Goal: Task Accomplishment & Management: Manage account settings

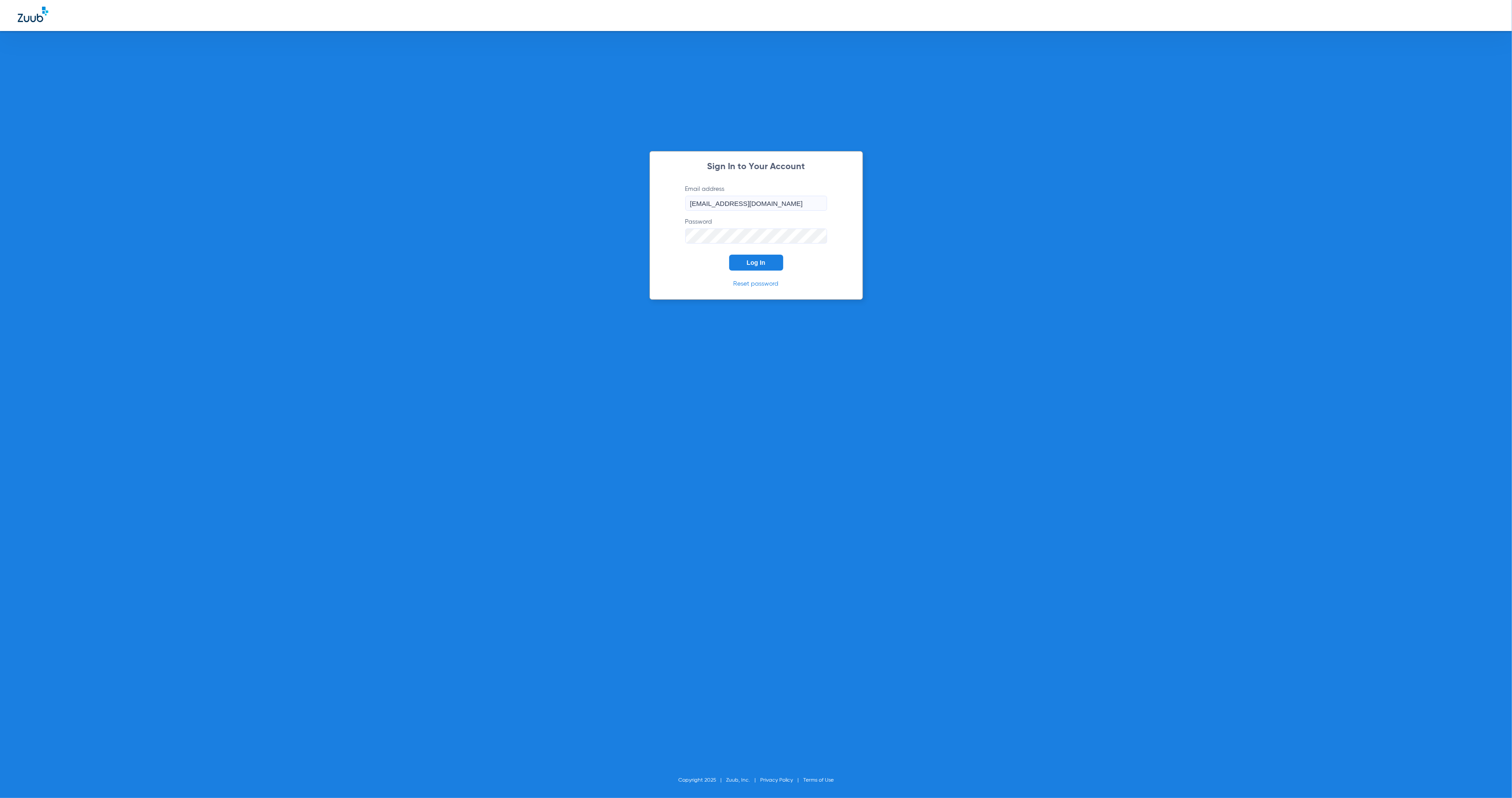
click at [745, 262] on button "Log In" at bounding box center [756, 262] width 54 height 16
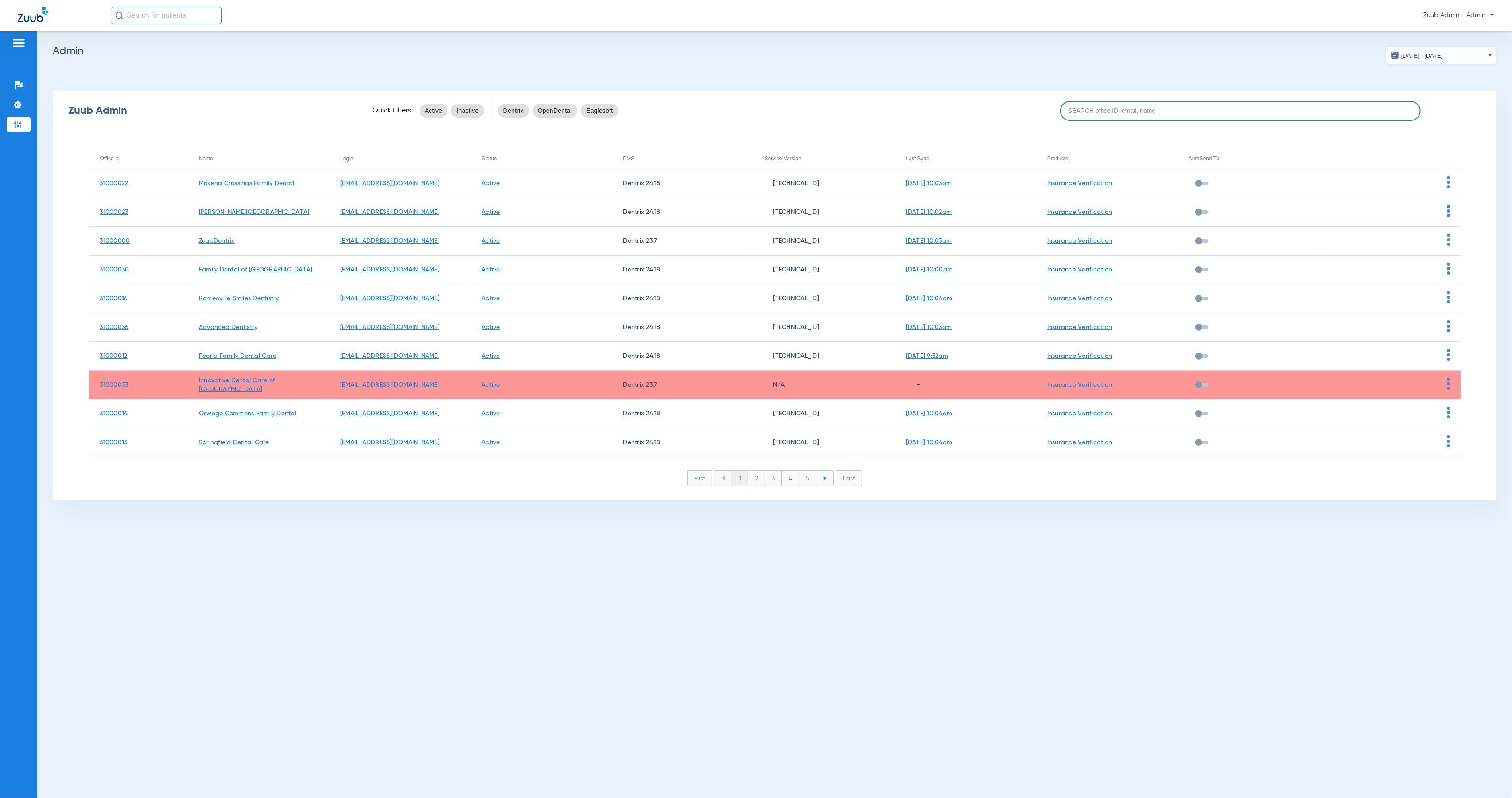
click at [1108, 114] on input at bounding box center [1240, 111] width 361 height 20
paste input "31000002"
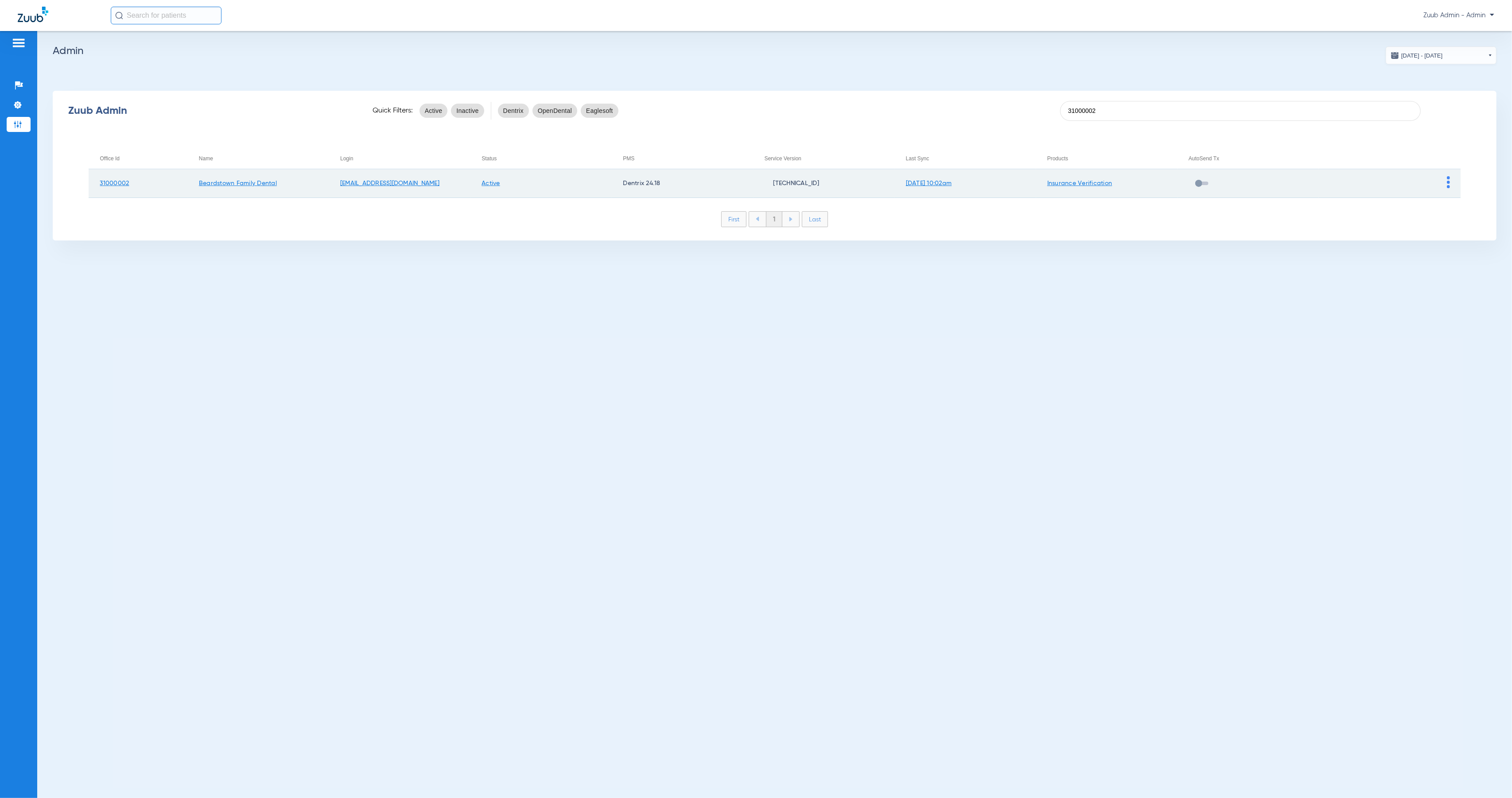
type input "31000002"
click at [1448, 181] on img at bounding box center [1448, 182] width 3 height 12
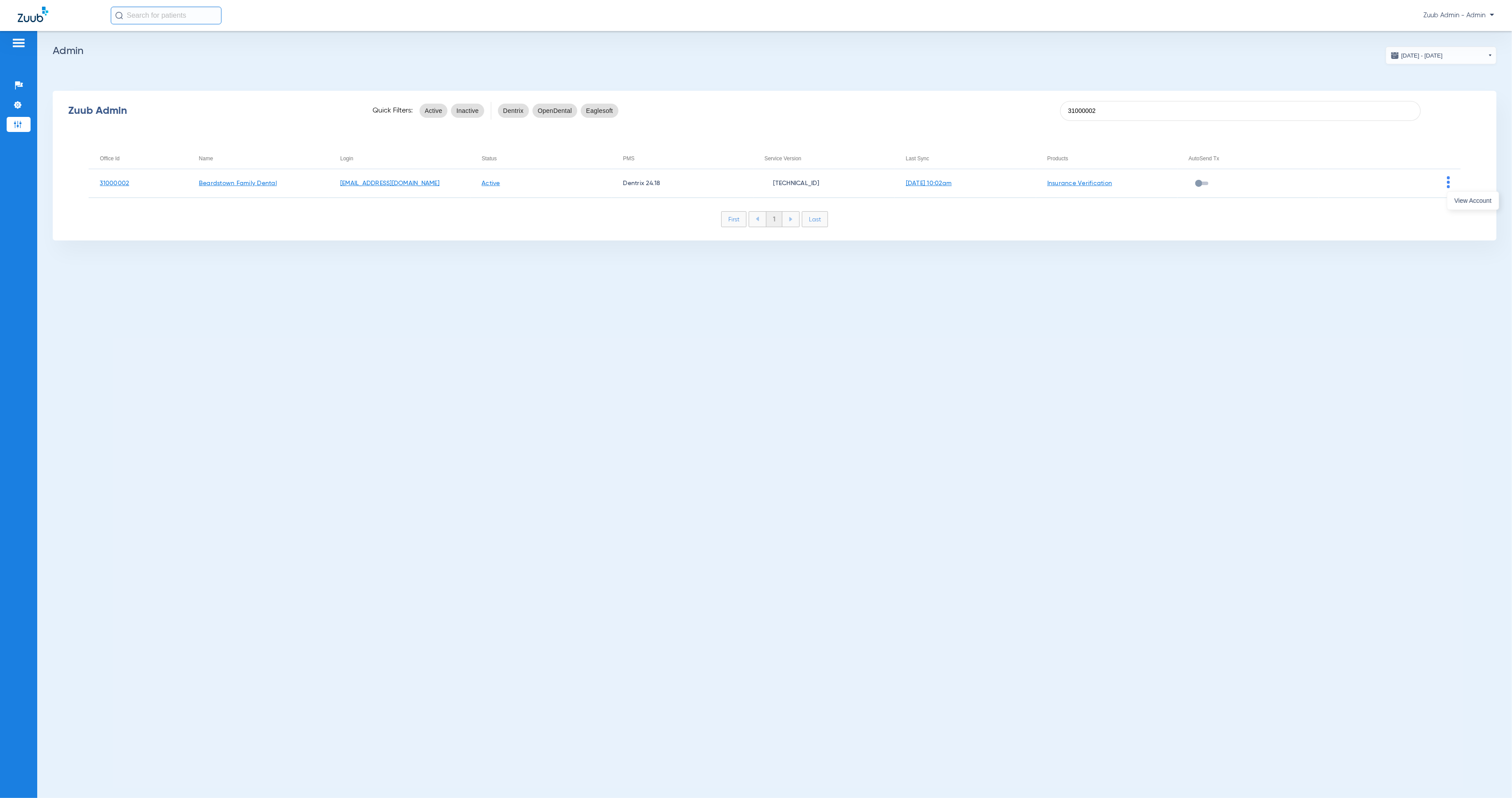
click at [1460, 201] on span "View Account" at bounding box center [1473, 201] width 37 height 6
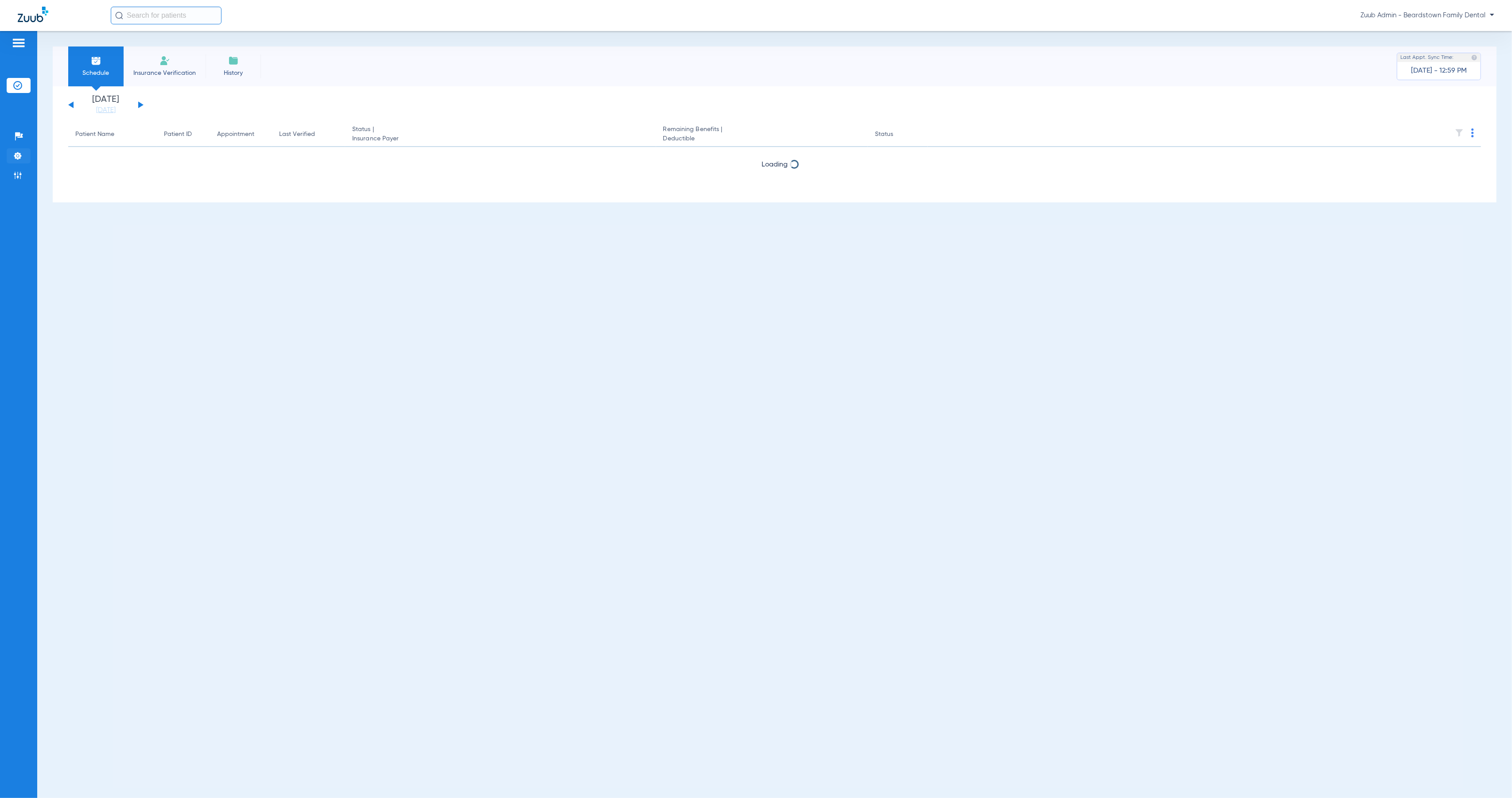
click at [21, 157] on img at bounding box center [18, 155] width 9 height 9
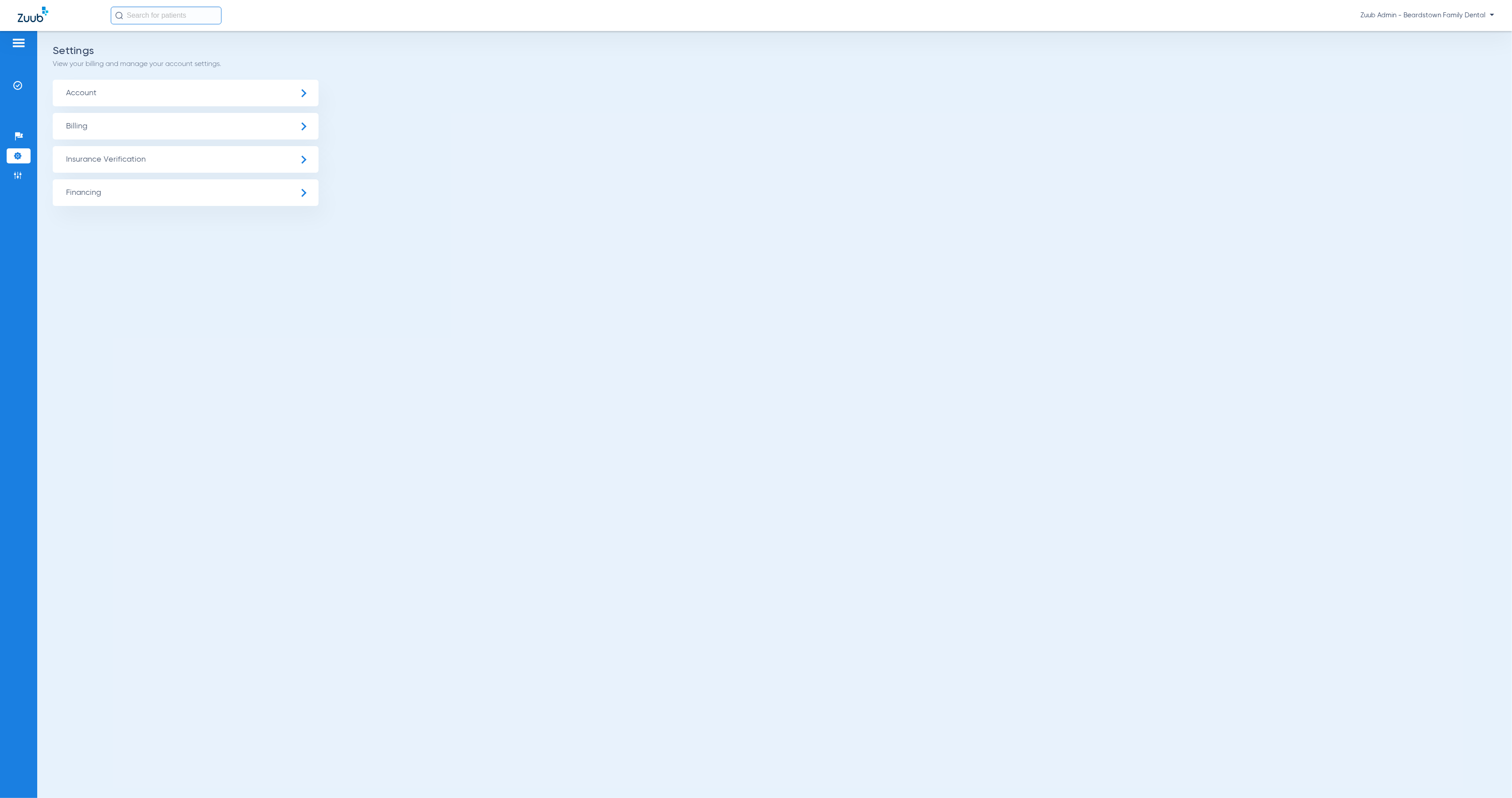
click at [125, 161] on span "Insurance Verification" at bounding box center [185, 159] width 266 height 26
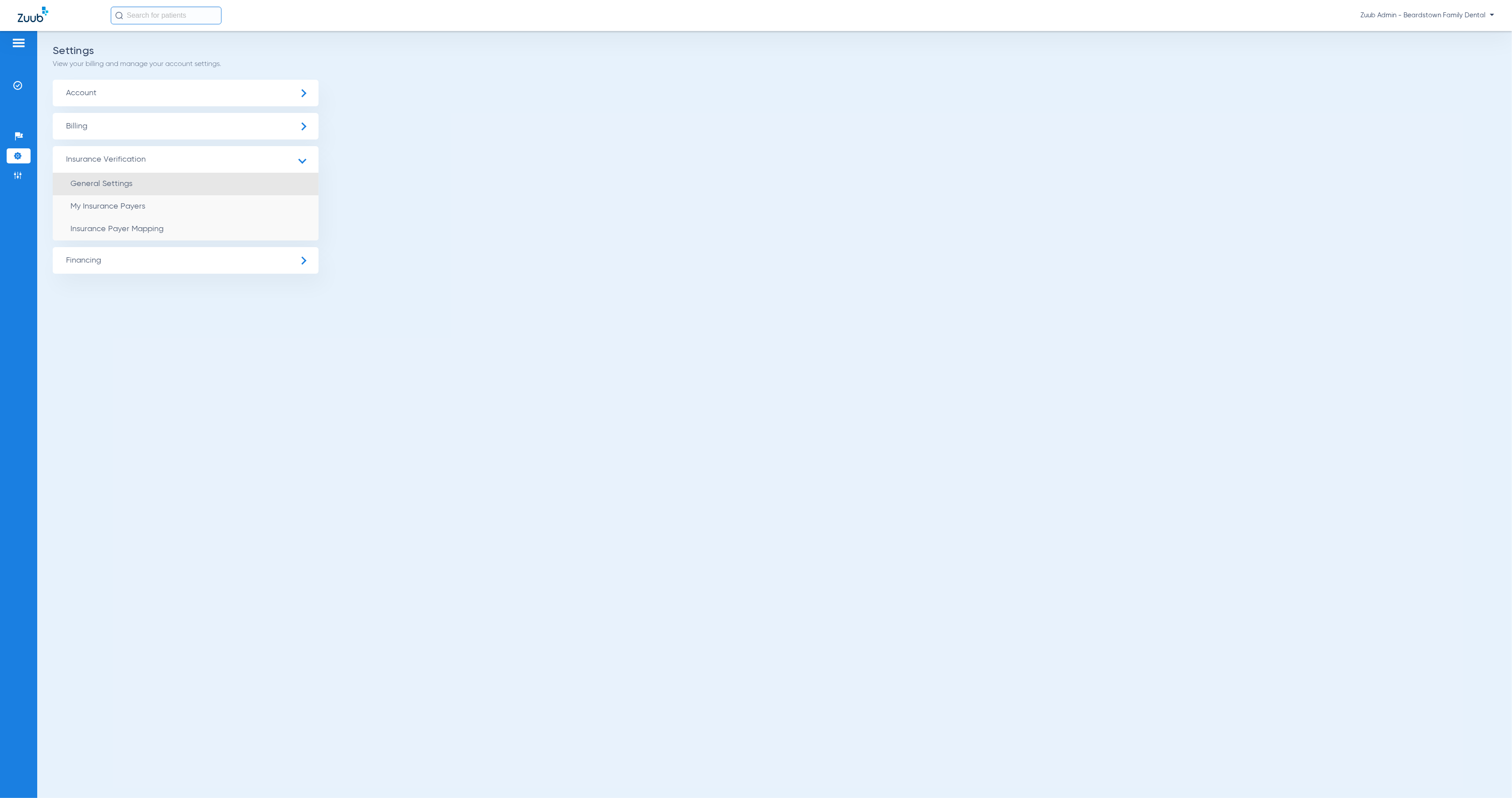
click at [159, 182] on li "General Settings" at bounding box center [185, 184] width 266 height 22
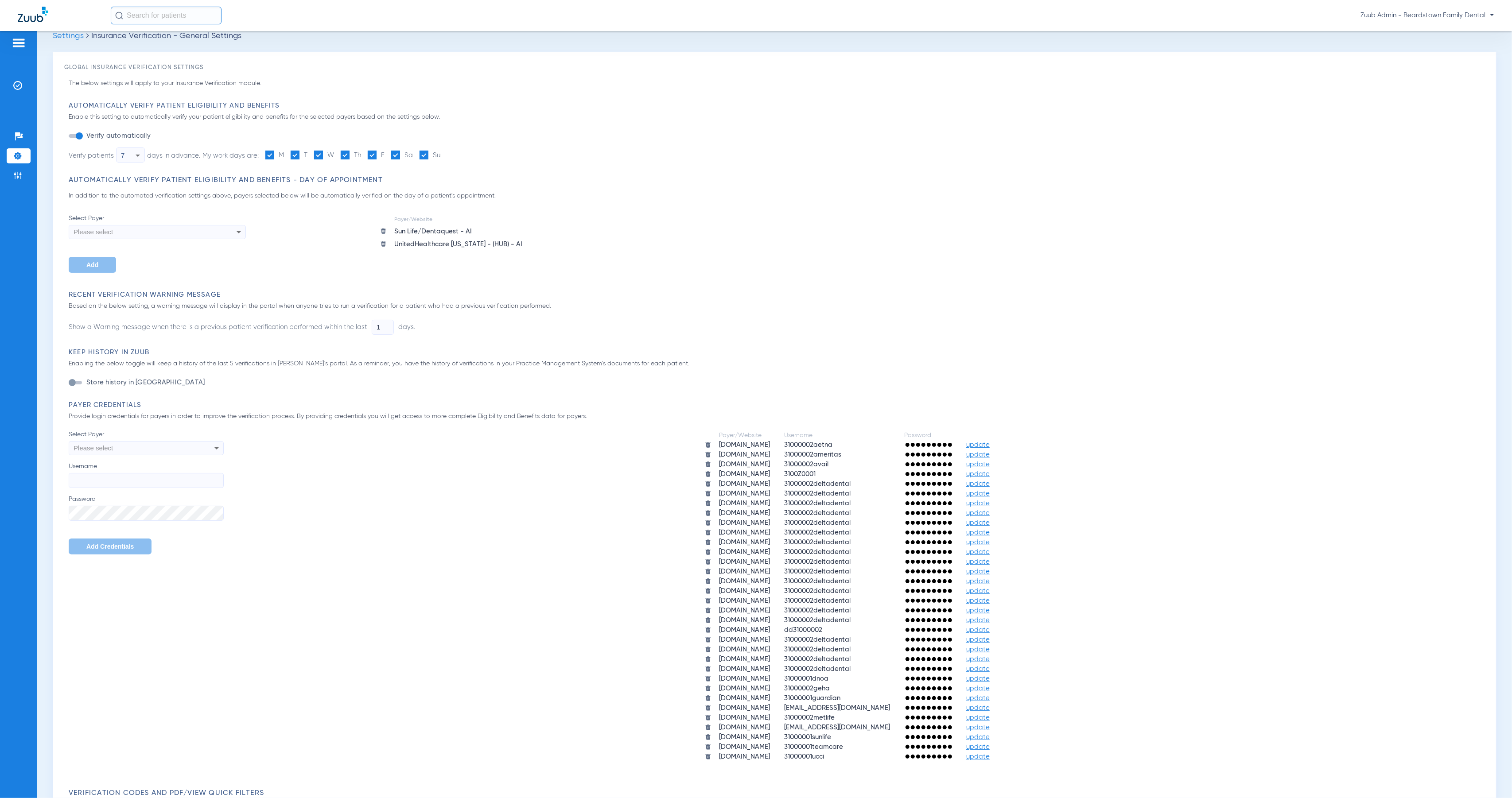
scroll to position [31, 0]
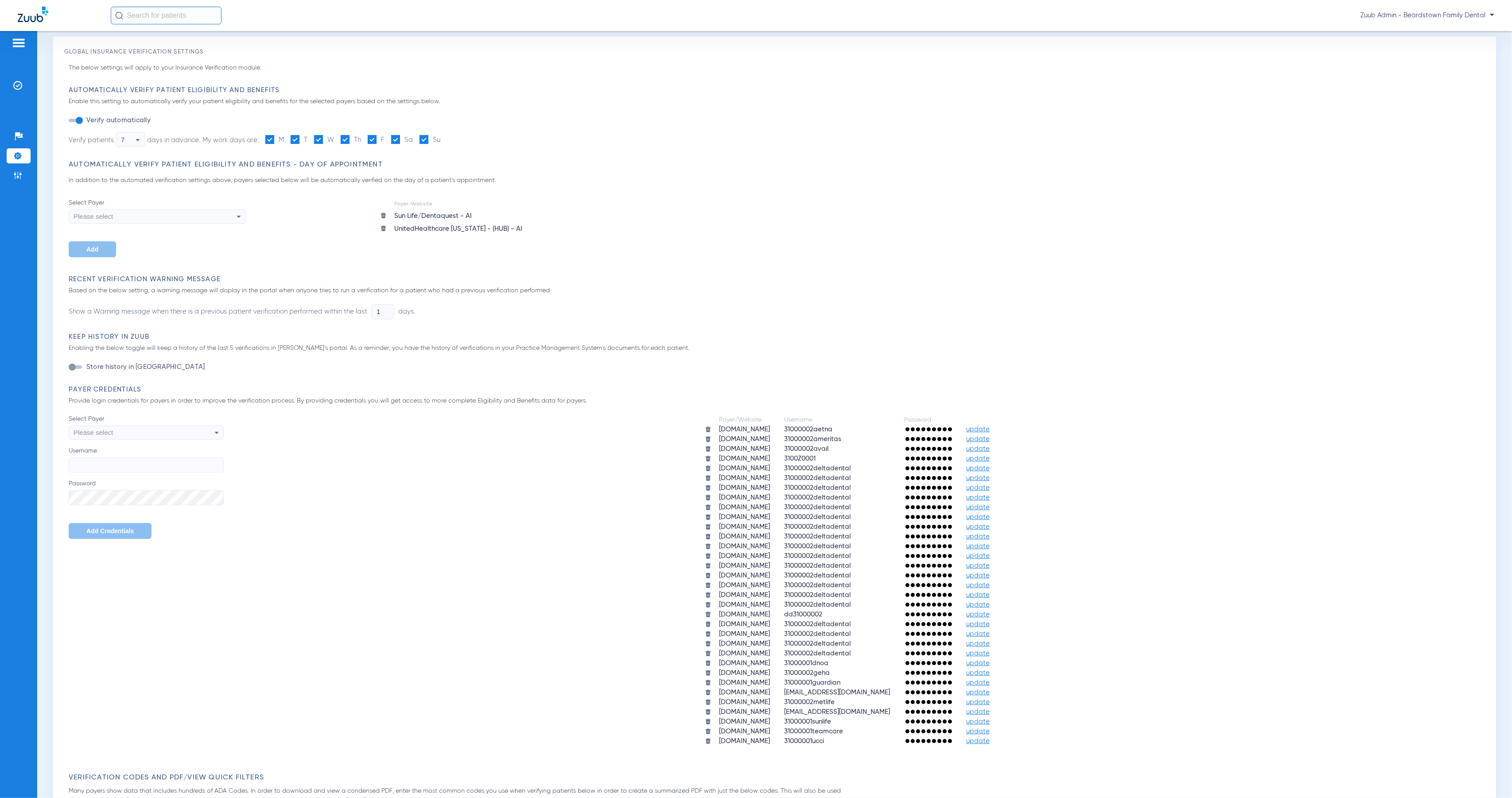
click at [174, 23] on input "text" at bounding box center [166, 15] width 111 height 18
type input "11631"
click at [242, 48] on td "31000002" at bounding box center [252, 47] width 47 height 12
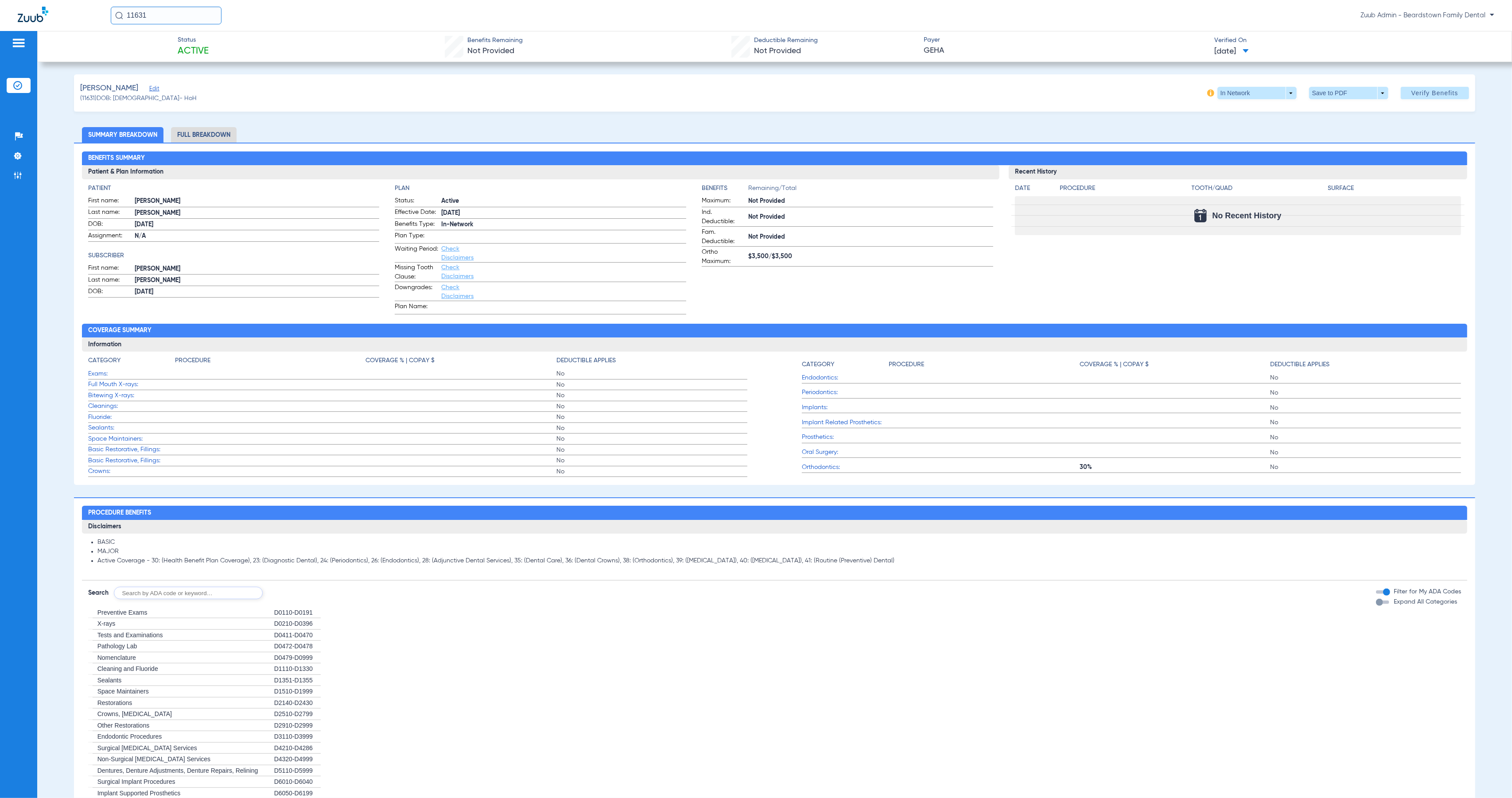
drag, startPoint x: 1412, startPoint y: 96, endPoint x: 962, endPoint y: 133, distance: 451.5
click at [962, 134] on div "[PERSON_NAME] (11631) DOB: [DEMOGRAPHIC_DATA] - HoH In Network arrow_drop_down …" at bounding box center [774, 622] width 1401 height 1095
click at [149, 91] on span "Edit" at bounding box center [153, 90] width 8 height 8
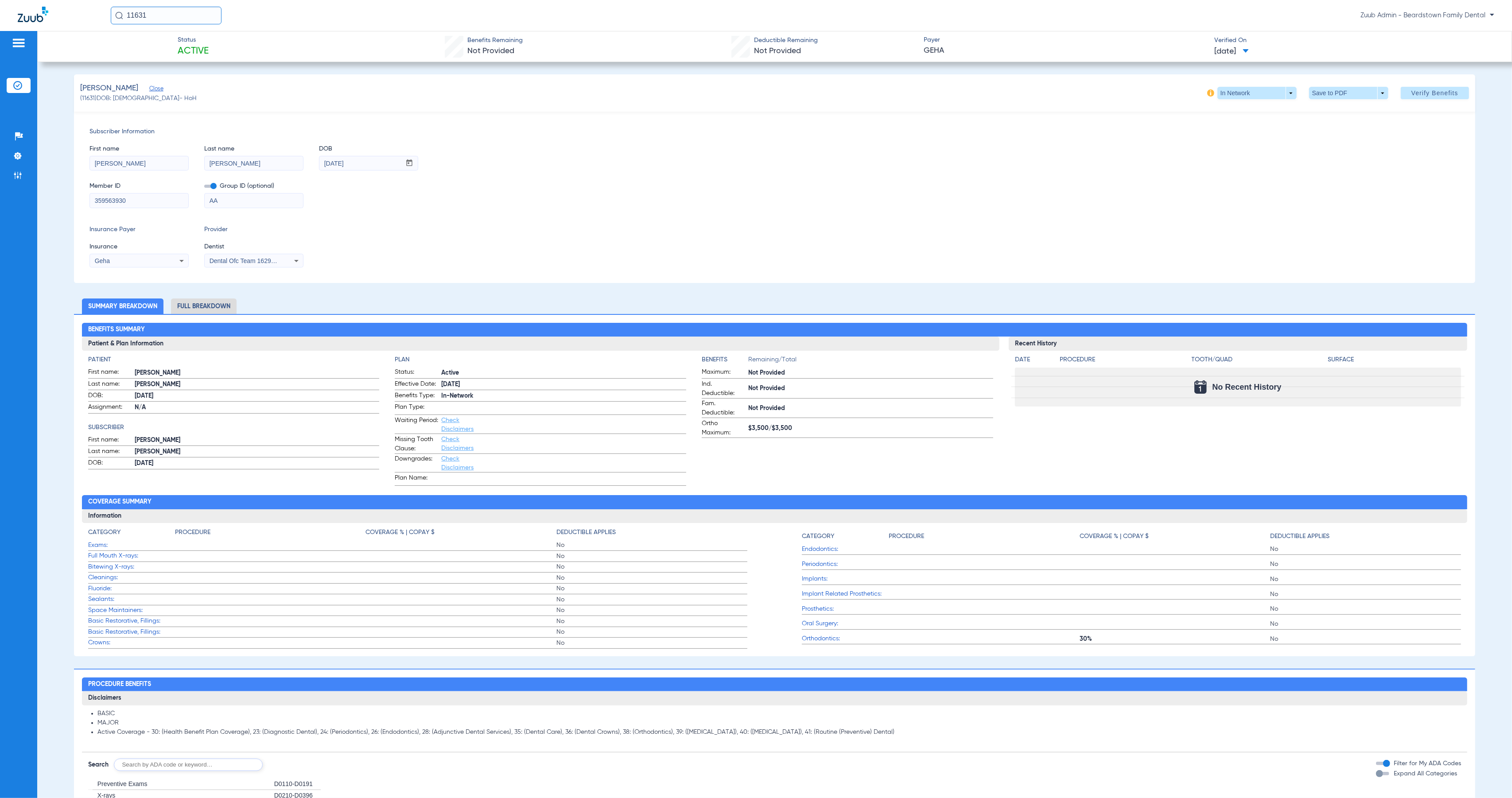
click at [168, 269] on div "Subscriber Information First name [PERSON_NAME] Last name [PERSON_NAME] DOB mm …" at bounding box center [774, 197] width 1401 height 171
click at [167, 256] on div "Geha" at bounding box center [139, 261] width 99 height 11
type input "geha"
click at [818, 202] on div at bounding box center [756, 399] width 1512 height 798
click at [1413, 94] on span "Verify Benefits" at bounding box center [1435, 93] width 47 height 7
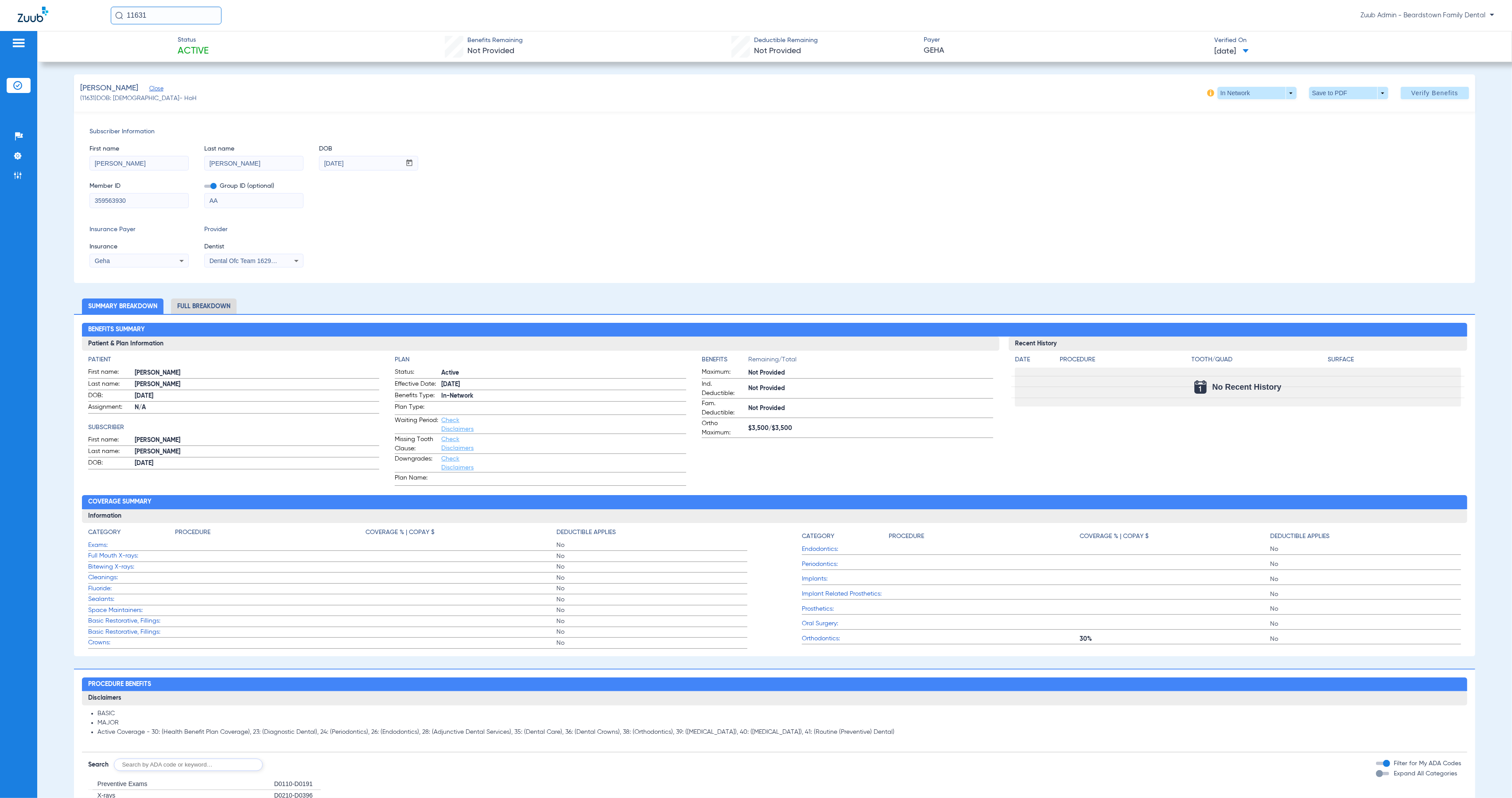
click at [196, 310] on li "Full Breakdown" at bounding box center [204, 306] width 66 height 15
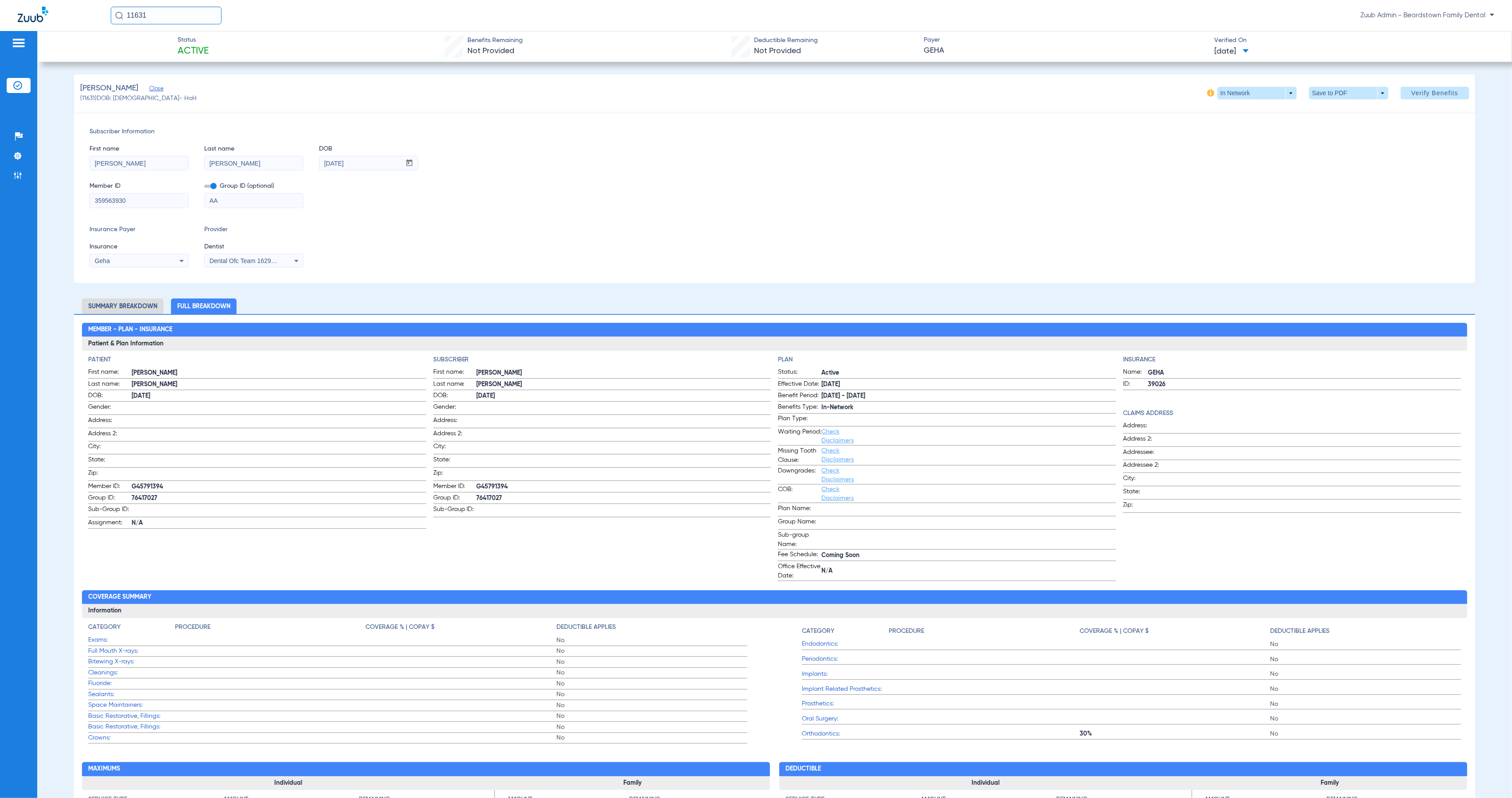
click at [160, 202] on input "359563930" at bounding box center [139, 201] width 99 height 14
click at [15, 81] on img at bounding box center [18, 85] width 9 height 9
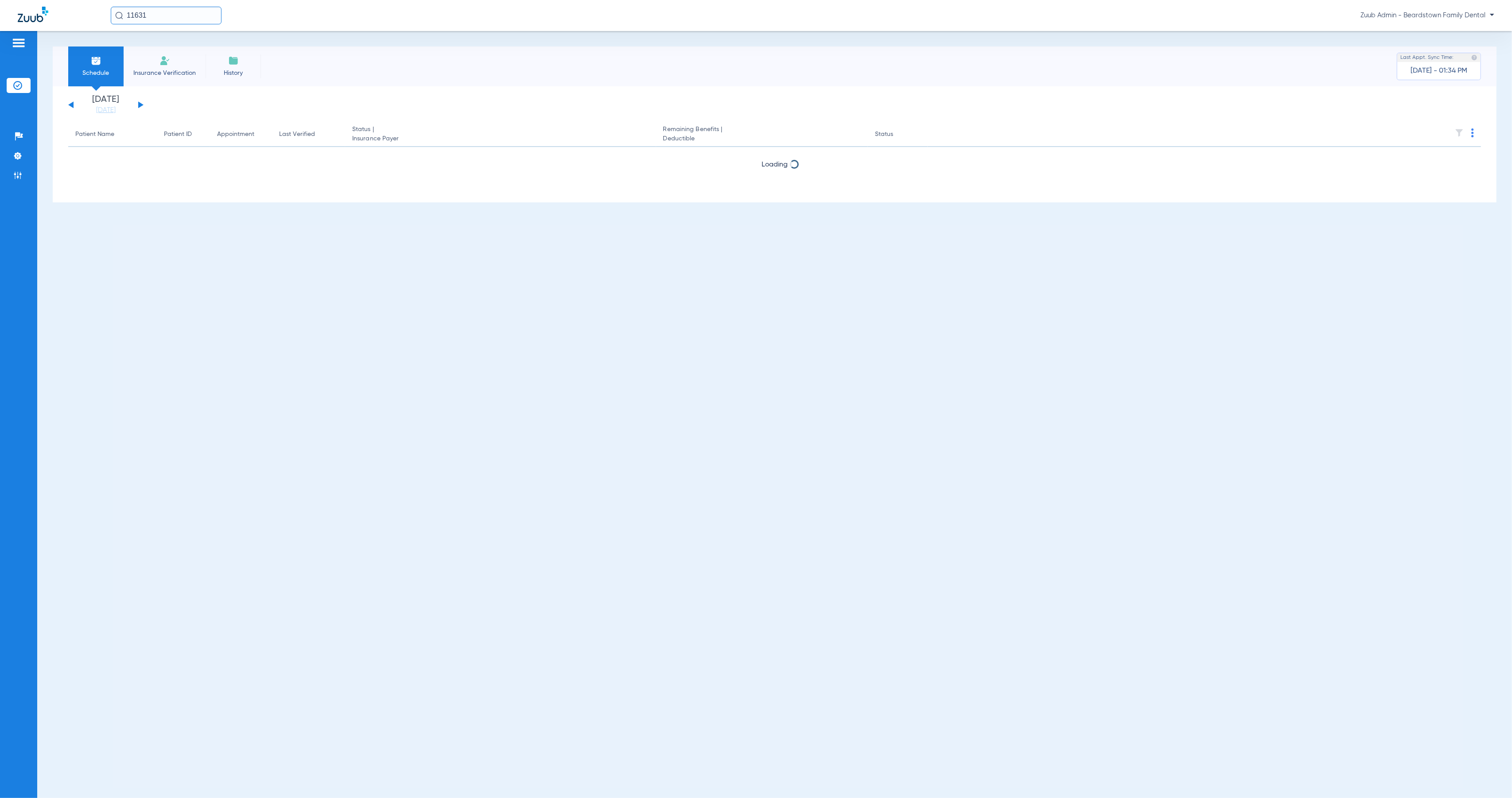
click at [154, 60] on li "Insurance Verification" at bounding box center [165, 66] width 82 height 40
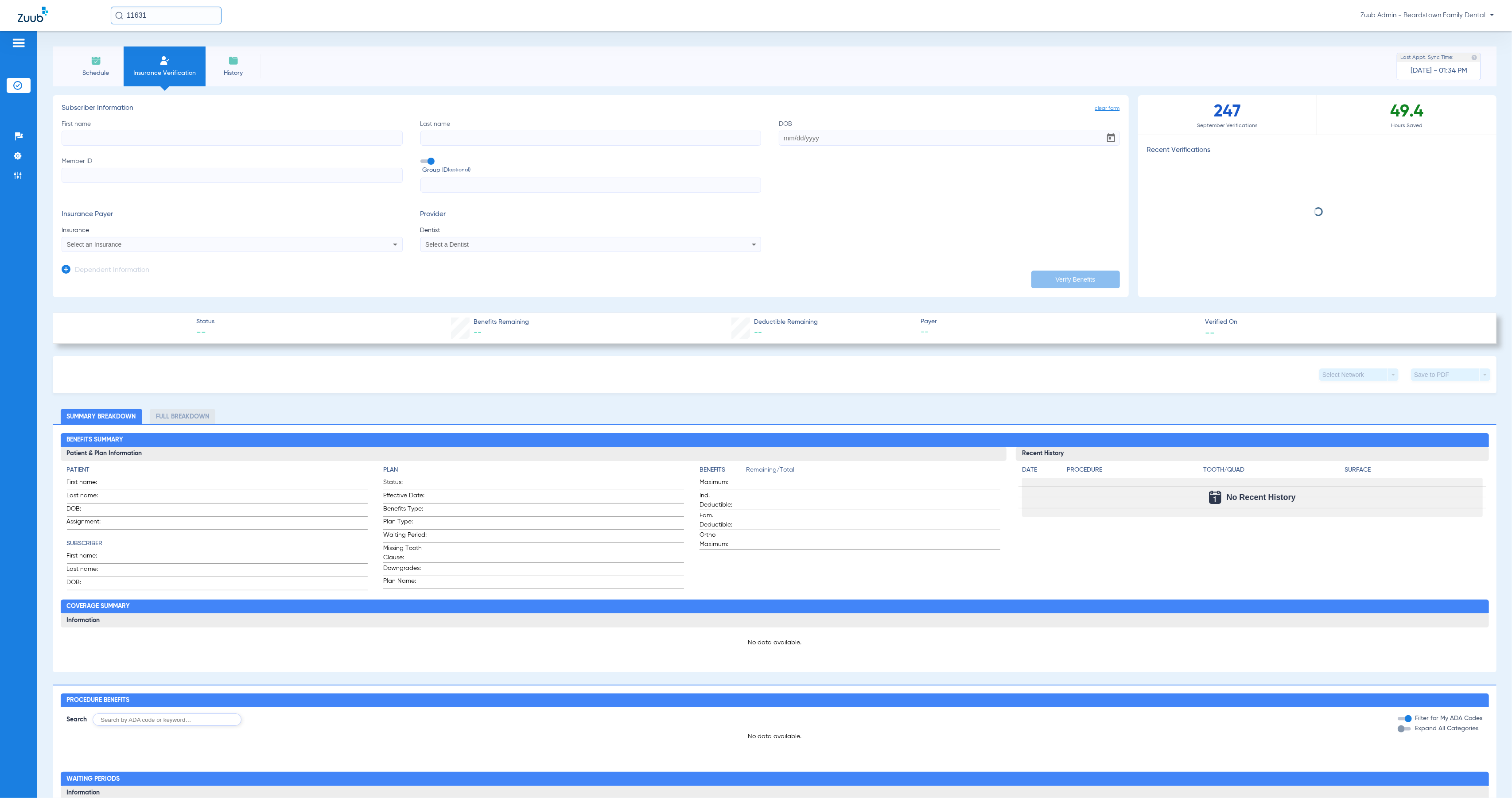
click at [161, 243] on div "Select an Insurance" at bounding box center [199, 244] width 265 height 6
type input "great"
click at [190, 275] on span "Cigna Select (Formerly Known As Great West)" at bounding box center [133, 275] width 127 height 7
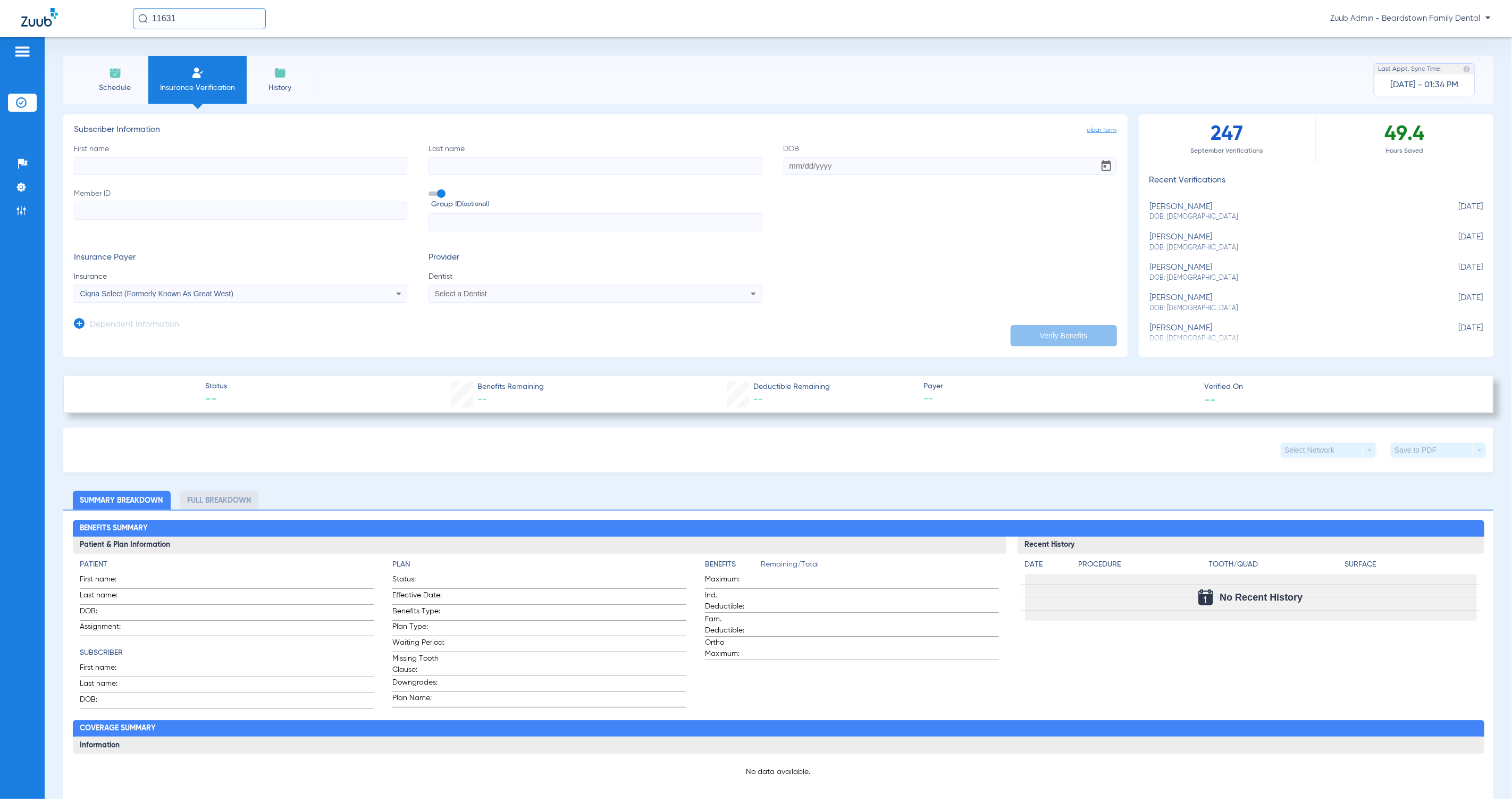
click at [265, 296] on div "Cigna Select (Formerly Known As Great West)" at bounding box center [208, 293] width 257 height 8
click at [365, 328] on div at bounding box center [756, 400] width 1512 height 799
click at [302, 296] on div "Cigna Select (Formerly Known As Great West)" at bounding box center [208, 293] width 257 height 8
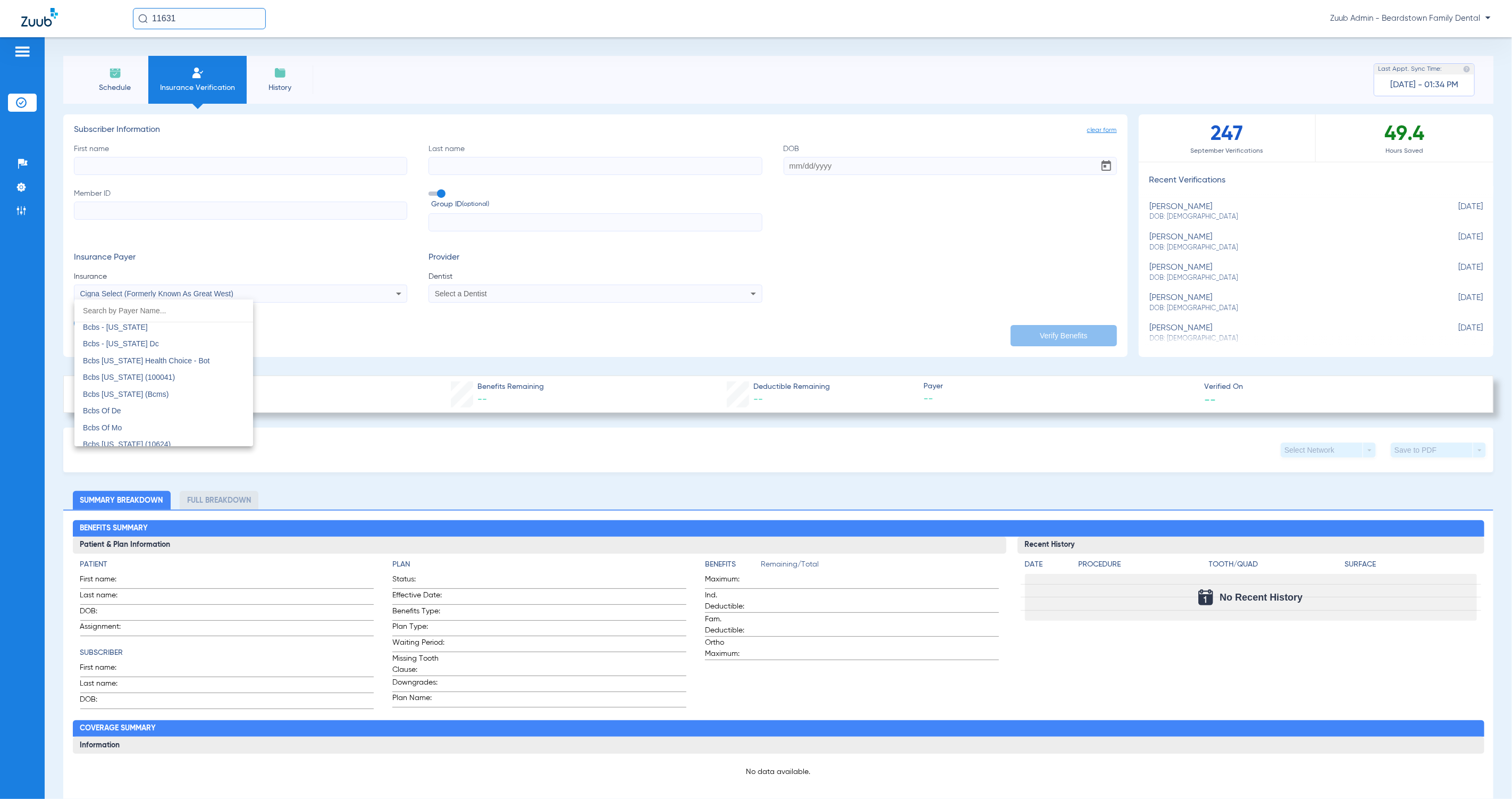
click at [156, 318] on input "dropdown search" at bounding box center [164, 311] width 179 height 22
type input "was"
click at [205, 358] on span "Delta Dental Of [US_STATE] (Ddpa) - Ai" at bounding box center [149, 359] width 132 height 8
click at [327, 296] on div "Delta Dental Of [US_STATE] (Ddpa) - Ai" at bounding box center [208, 293] width 257 height 8
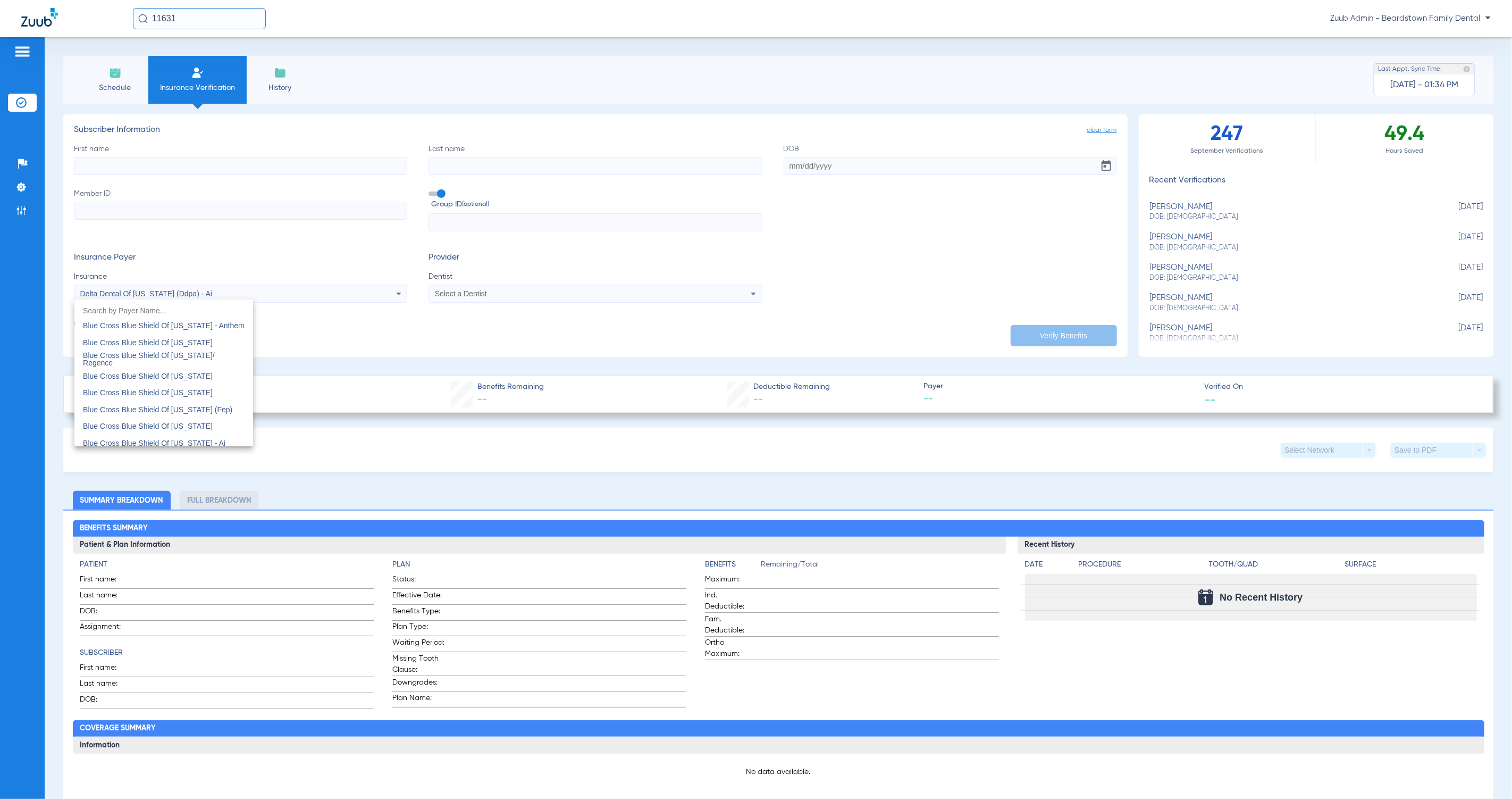
scroll to position [1108, 0]
click at [347, 335] on div at bounding box center [756, 400] width 1512 height 799
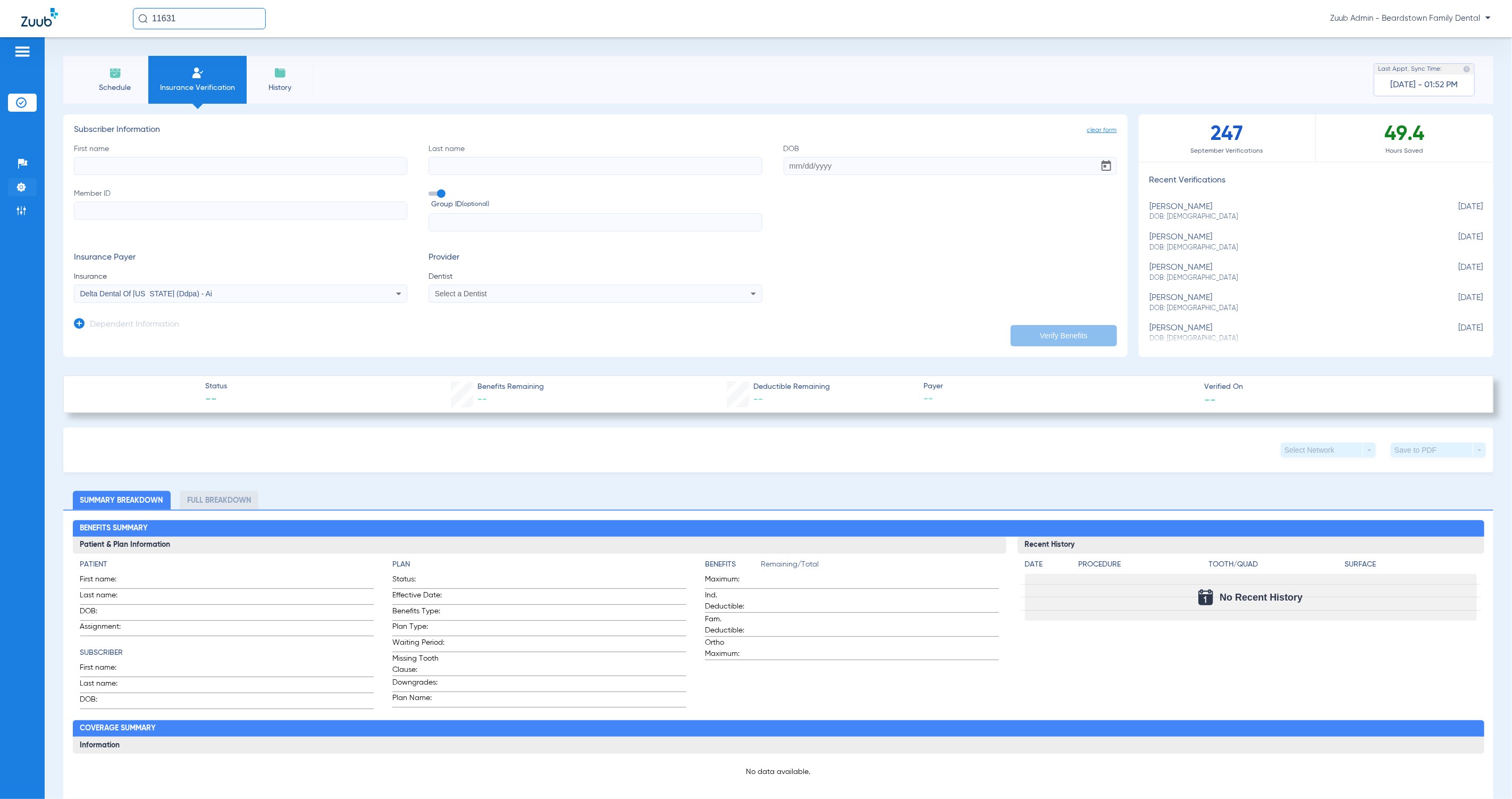
click at [27, 187] on li "Settings" at bounding box center [22, 187] width 29 height 18
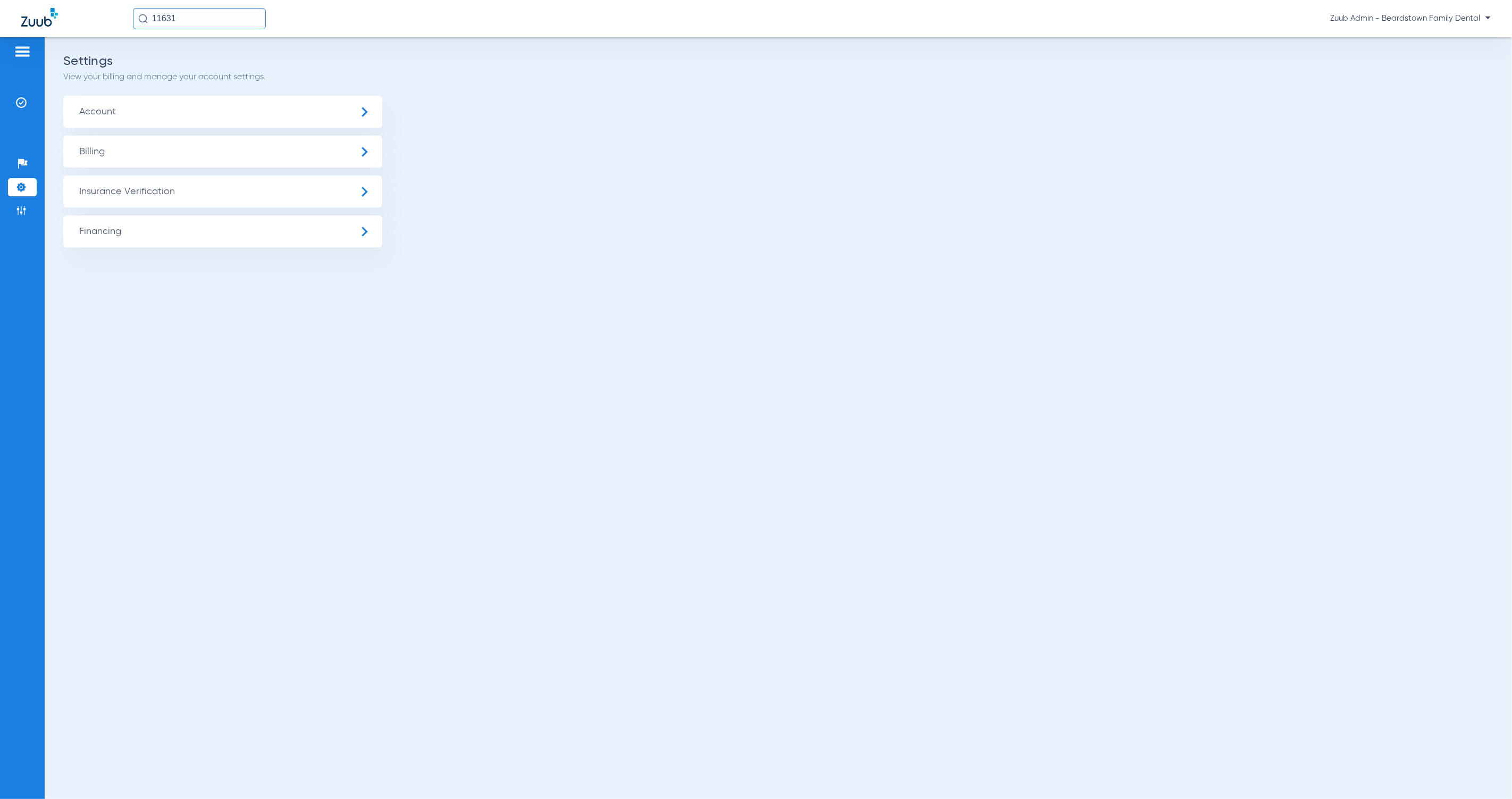
click at [167, 197] on span "Insurance Verification" at bounding box center [223, 191] width 319 height 32
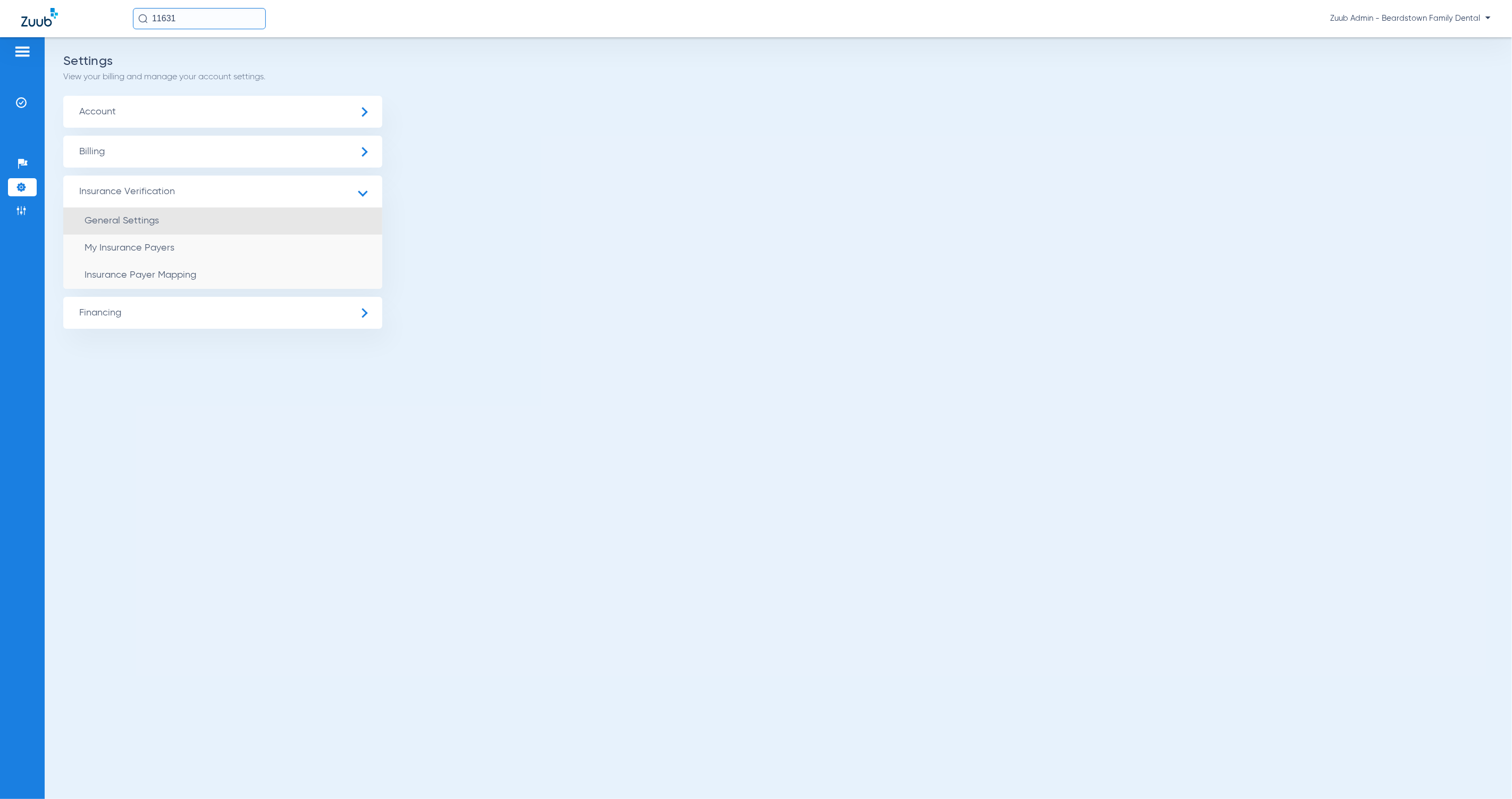
click at [229, 221] on li "General Settings" at bounding box center [223, 221] width 319 height 27
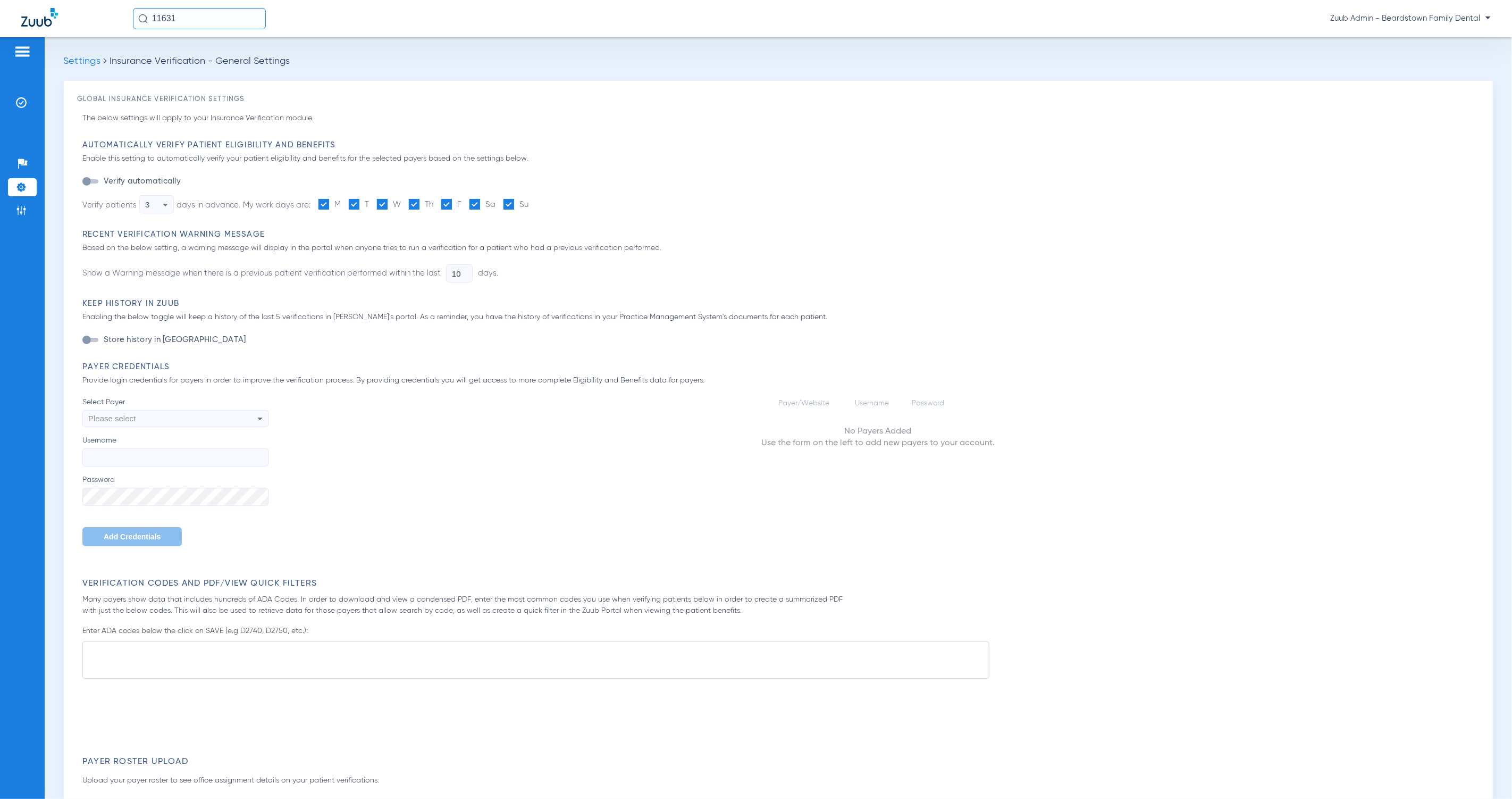
type input "1"
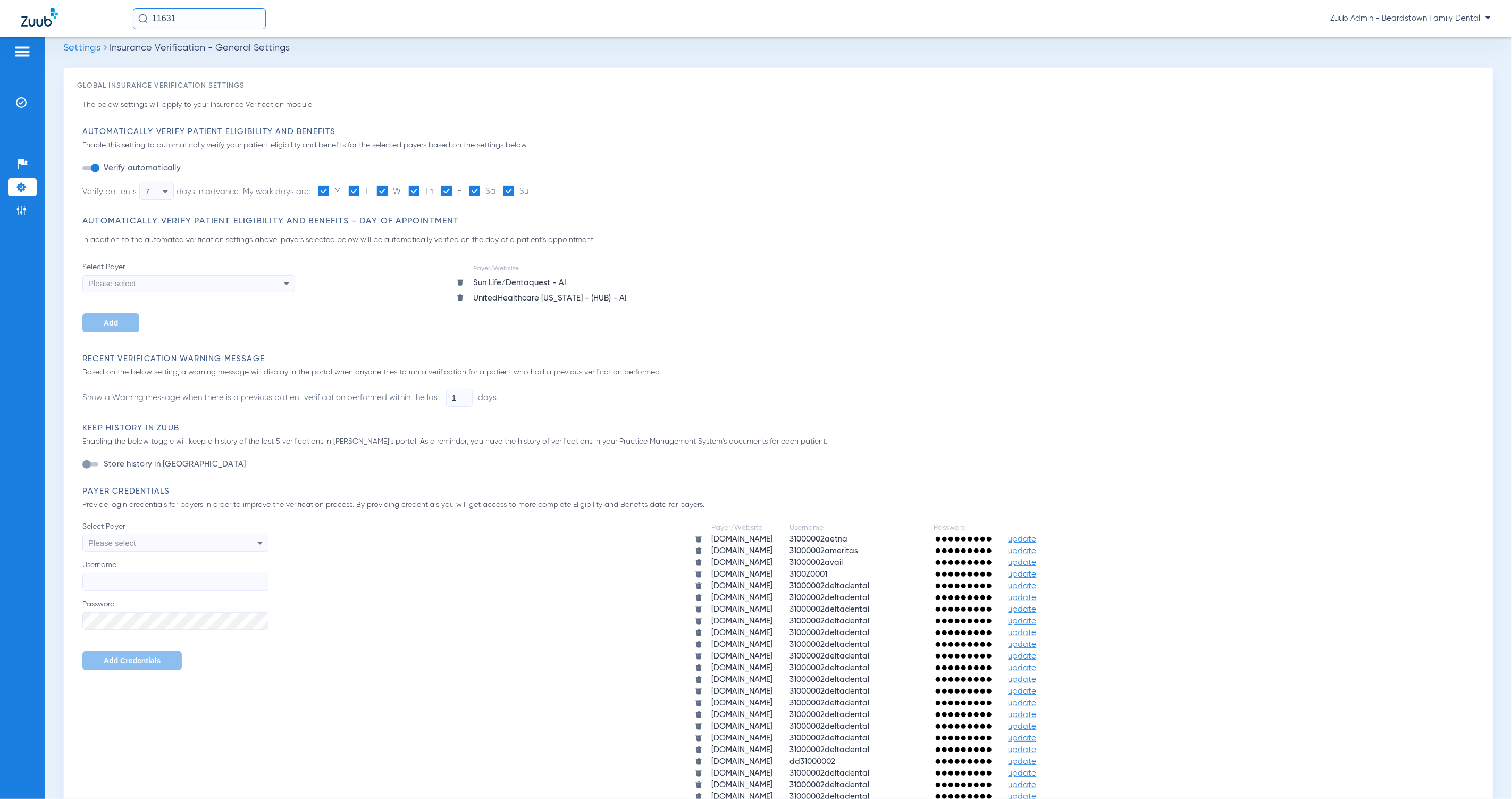
scroll to position [185, 0]
